Goal: Information Seeking & Learning: Learn about a topic

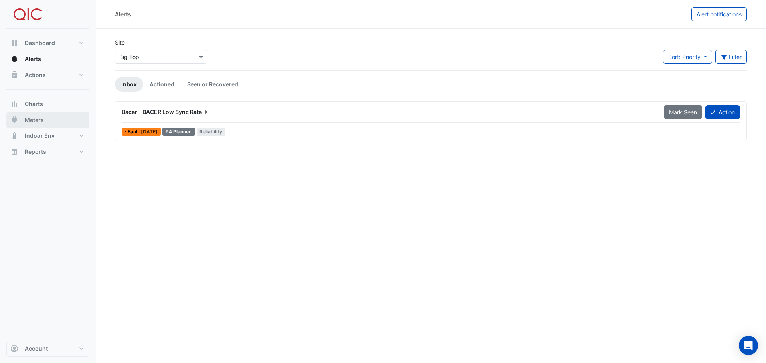
click at [36, 120] on span "Meters" at bounding box center [34, 120] width 19 height 8
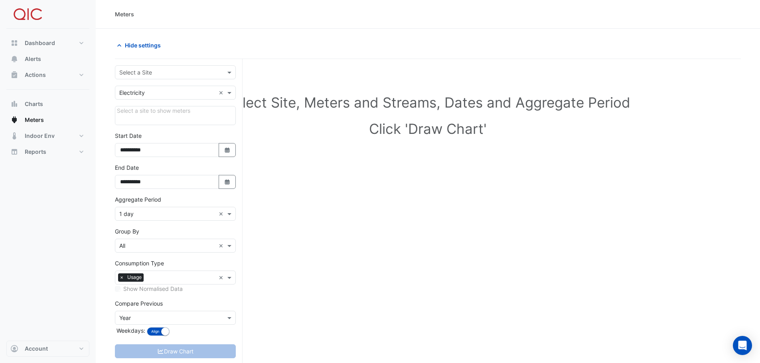
click at [191, 78] on div "Select a Site" at bounding box center [175, 72] width 121 height 14
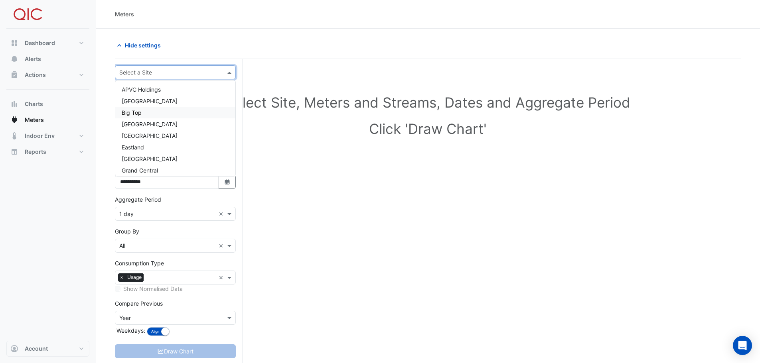
click at [141, 109] on div "Big Top" at bounding box center [175, 113] width 120 height 12
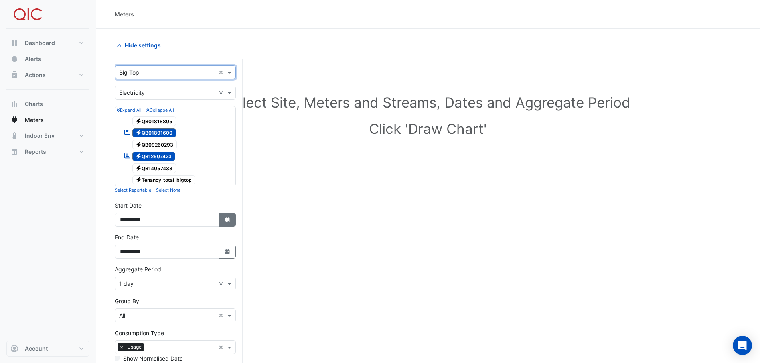
click at [228, 221] on icon "button" at bounding box center [227, 219] width 5 height 5
select select "*"
select select "****"
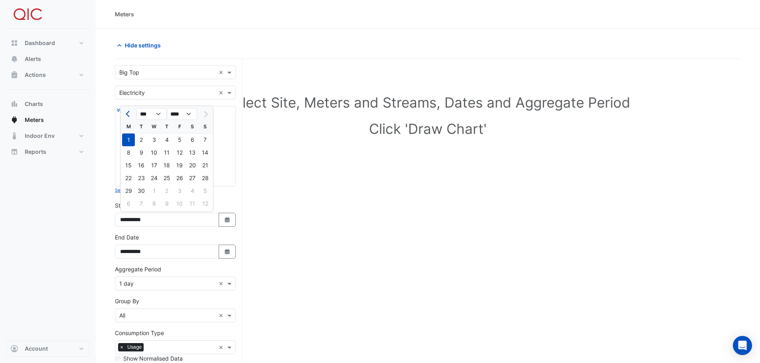
click at [130, 114] on span "Previous month" at bounding box center [129, 114] width 6 height 6
select select "*"
click at [143, 140] on div "1" at bounding box center [141, 140] width 13 height 13
type input "**********"
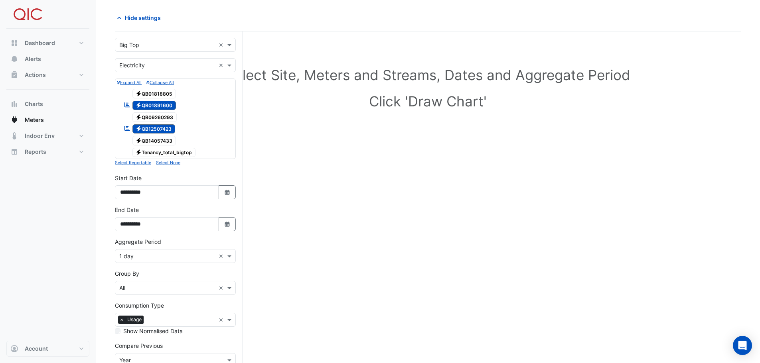
scroll to position [80, 0]
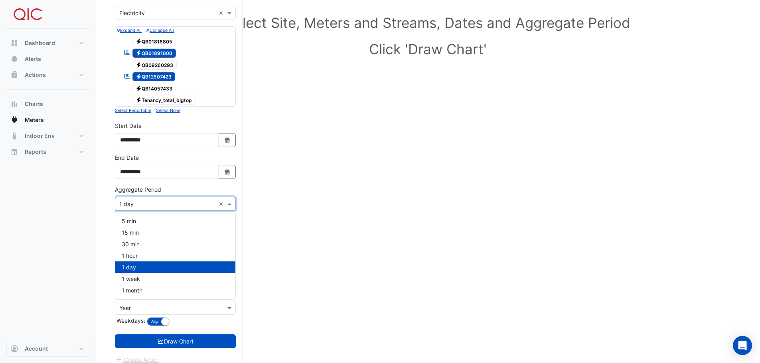
click at [229, 204] on span at bounding box center [230, 204] width 10 height 8
click at [141, 290] on span "1 month" at bounding box center [132, 290] width 21 height 7
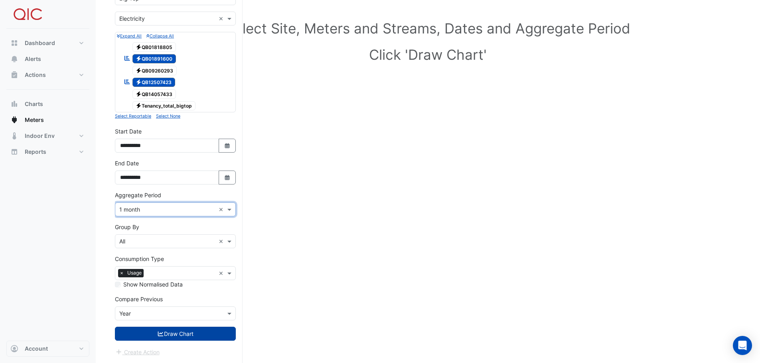
click at [173, 333] on button "Draw Chart" at bounding box center [175, 334] width 121 height 14
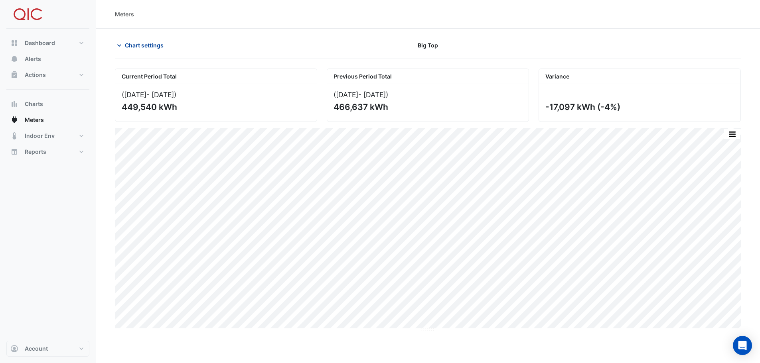
click at [119, 46] on icon "button" at bounding box center [119, 45] width 4 height 2
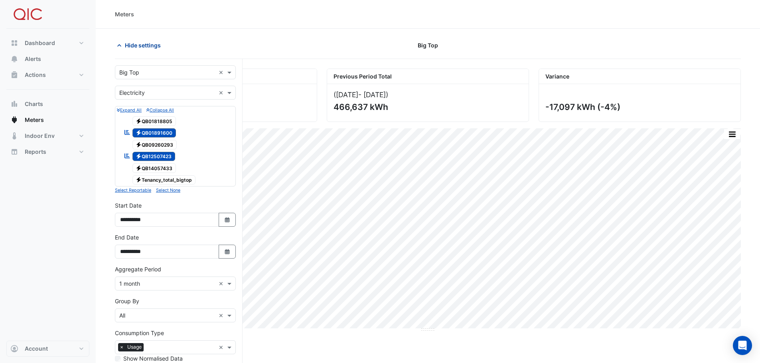
click at [119, 45] on icon "button" at bounding box center [119, 45] width 8 height 8
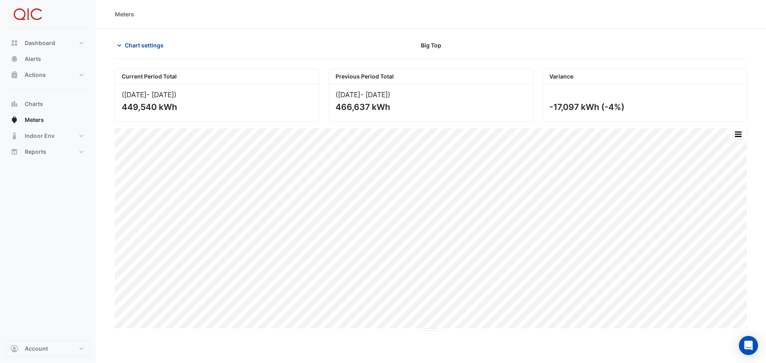
click at [118, 45] on icon "button" at bounding box center [119, 45] width 4 height 2
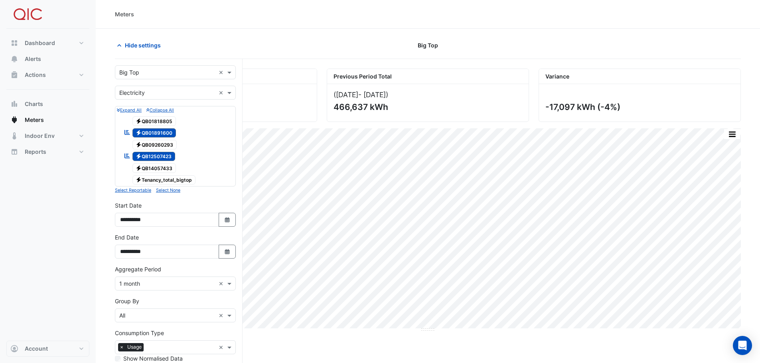
click at [162, 156] on span "Electricity QB12507423" at bounding box center [153, 157] width 43 height 10
click at [161, 135] on span "Electricity QB01891600" at bounding box center [154, 133] width 44 height 10
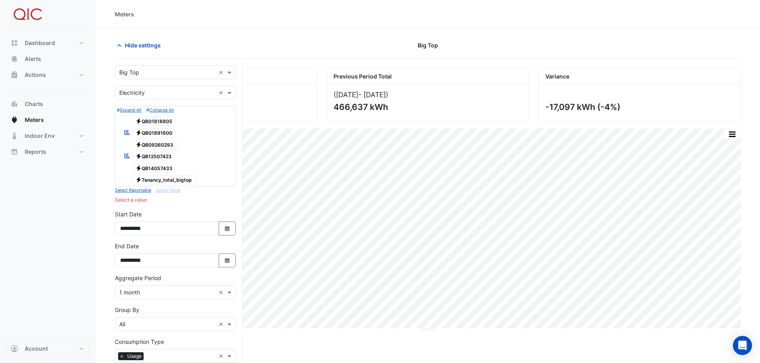
click at [161, 181] on span "Electricity Tenancy_total_bigtop" at bounding box center [163, 181] width 63 height 10
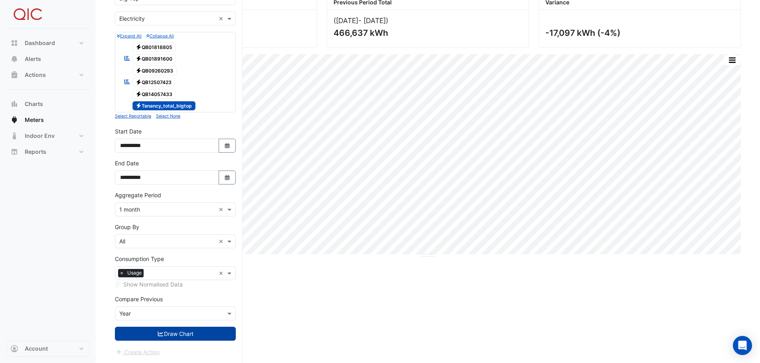
click at [164, 337] on button "Draw Chart" at bounding box center [175, 334] width 121 height 14
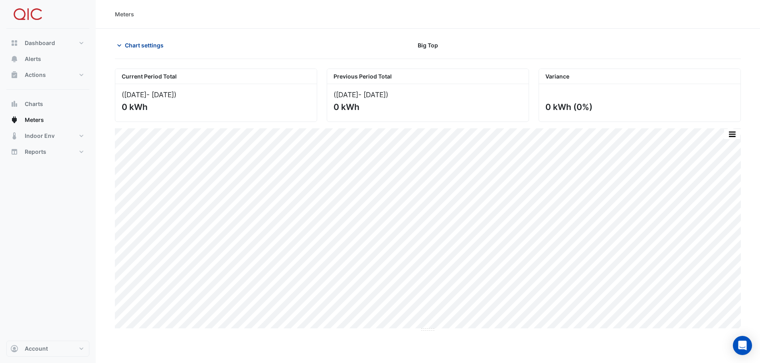
click at [118, 45] on icon "button" at bounding box center [119, 45] width 8 height 8
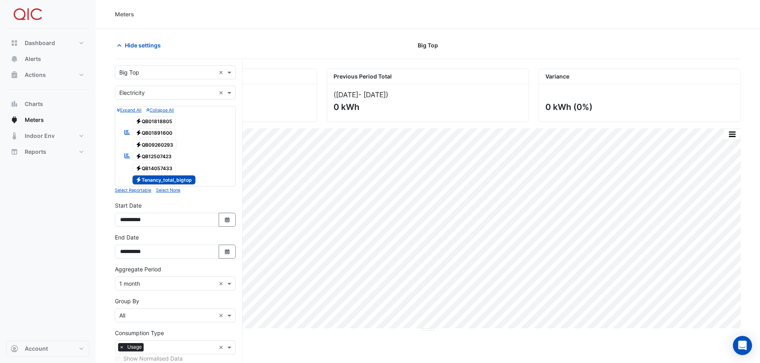
click at [148, 155] on span "Electricity QB12507423" at bounding box center [153, 157] width 43 height 10
click at [149, 128] on span "Electricity QB01891600" at bounding box center [154, 133] width 44 height 10
click at [150, 179] on span "Electricity Tenancy_total_bigtop" at bounding box center [163, 181] width 63 height 10
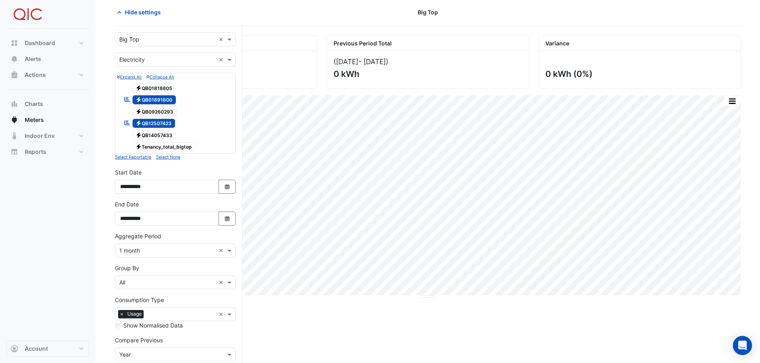
scroll to position [74, 0]
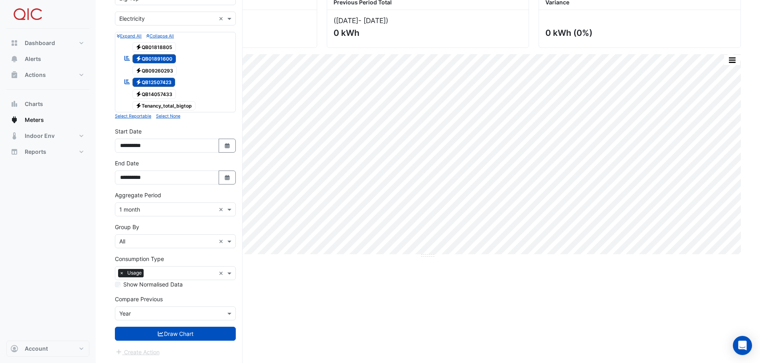
drag, startPoint x: 146, startPoint y: 334, endPoint x: 152, endPoint y: 318, distance: 17.3
click at [146, 334] on button "Draw Chart" at bounding box center [175, 334] width 121 height 14
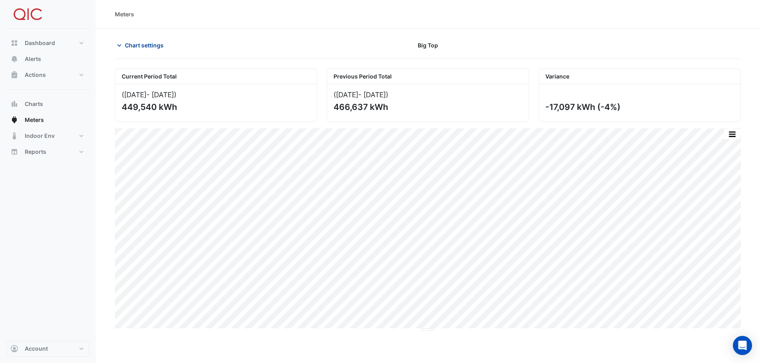
click at [120, 45] on icon "button" at bounding box center [119, 45] width 8 height 8
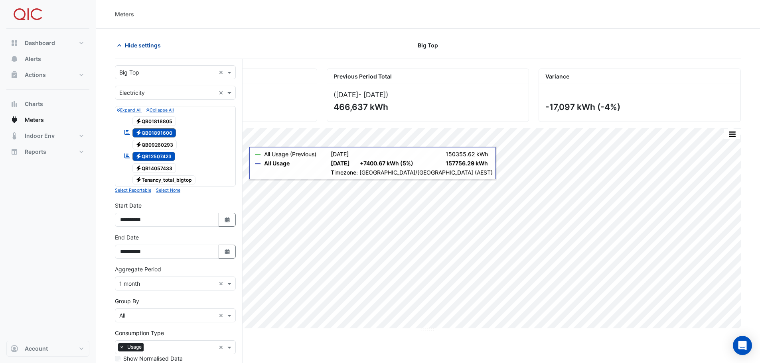
click at [118, 45] on icon "button" at bounding box center [119, 45] width 4 height 2
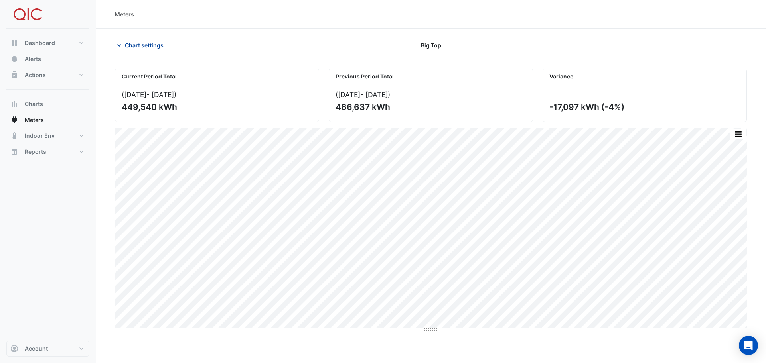
click at [120, 45] on icon "button" at bounding box center [119, 45] width 8 height 8
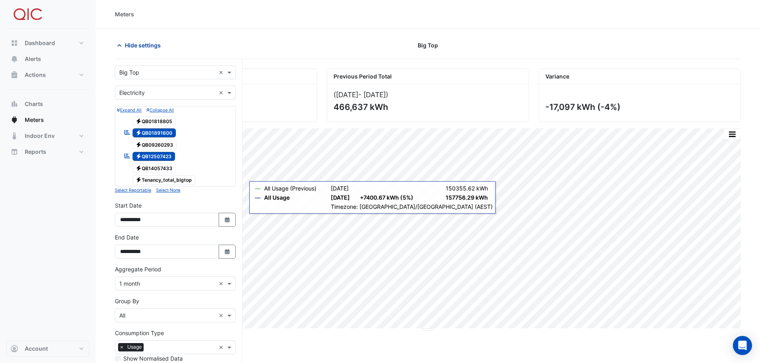
click at [117, 46] on icon "button" at bounding box center [119, 45] width 8 height 8
